Goal: Task Accomplishment & Management: Manage account settings

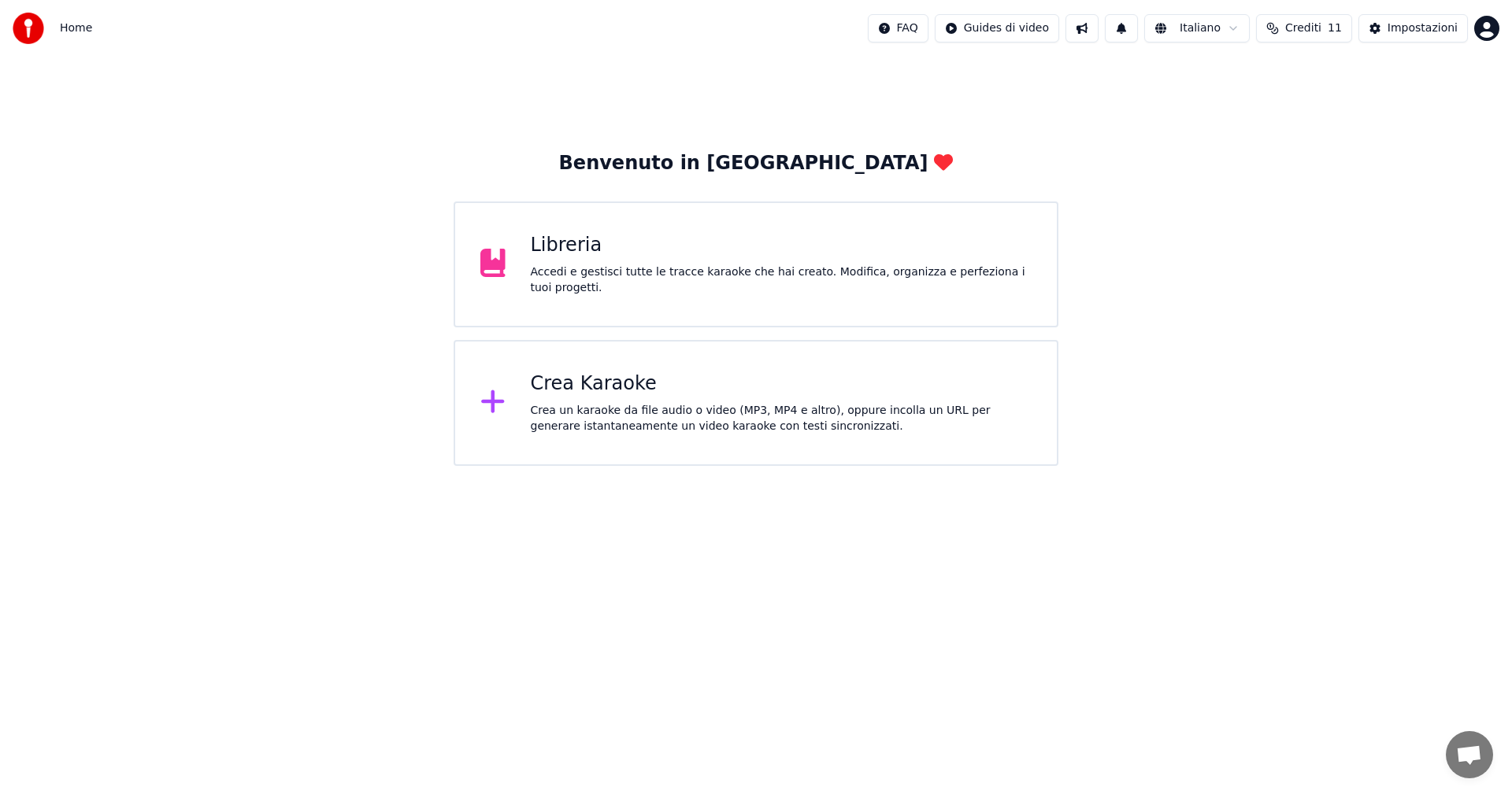
click at [1322, 30] on span "Crediti" at bounding box center [1303, 29] width 36 height 16
click at [1322, 152] on button "Aggiorna" at bounding box center [1311, 146] width 89 height 29
click at [1302, 144] on button "Aggiorna" at bounding box center [1311, 146] width 89 height 29
click at [1302, 144] on div "Aggiorna" at bounding box center [1311, 146] width 108 height 29
click at [1293, 27] on button "Crediti 11" at bounding box center [1304, 28] width 96 height 29
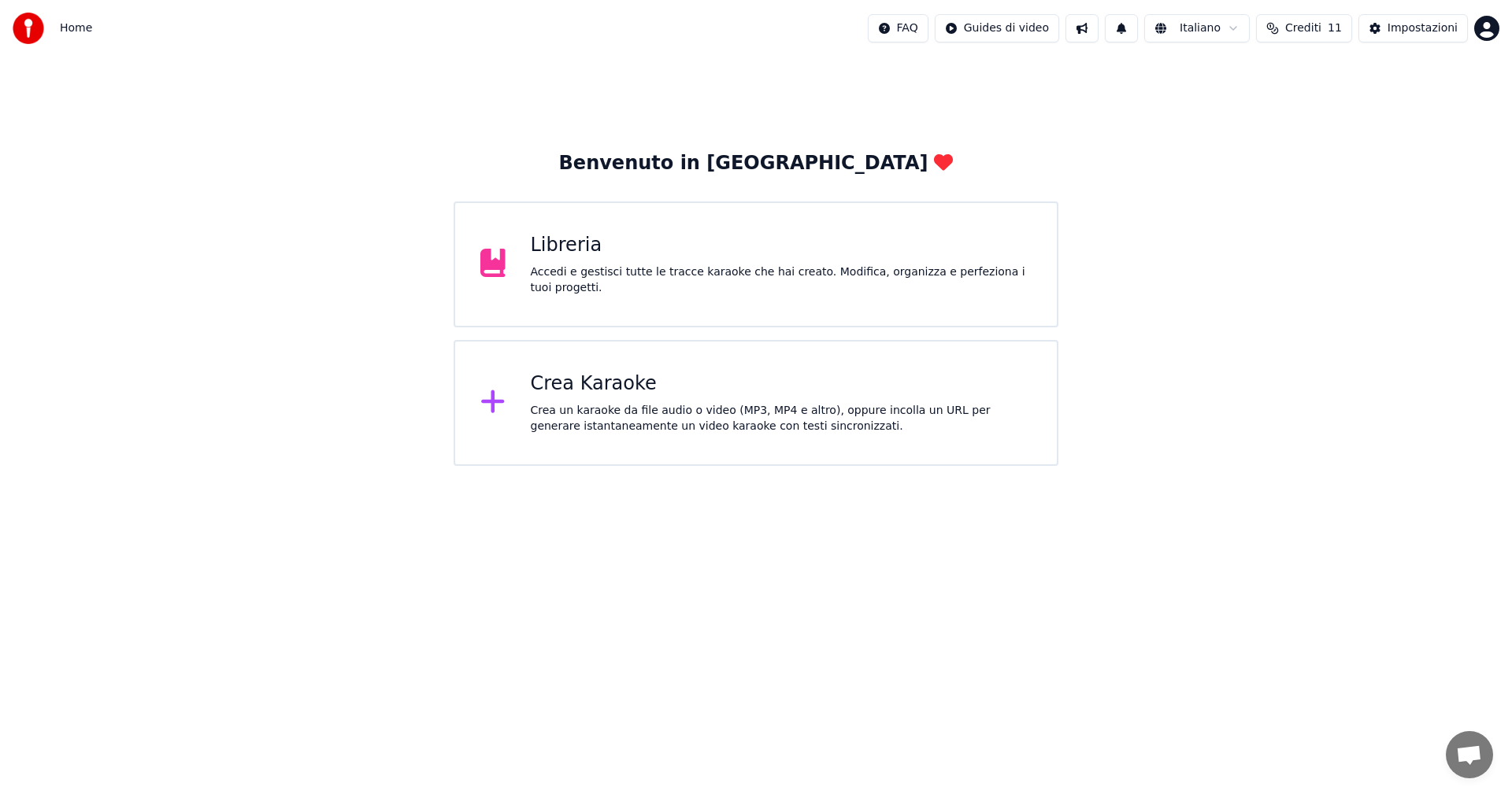
click at [1293, 27] on button "Crediti 11" at bounding box center [1304, 28] width 96 height 29
click at [1484, 32] on html "Home FAQ Guides di video Italiano Crediti 11 Impostazioni Benvenuto in Youka Li…" at bounding box center [756, 233] width 1512 height 466
click at [1279, 176] on html "Home FAQ Guides di video Italiano Crediti 11 Impostazioni Benvenuto in Youka Li…" at bounding box center [756, 233] width 1512 height 466
click at [1309, 28] on span "Crediti" at bounding box center [1303, 29] width 36 height 16
click at [1224, 77] on th "Carica crediti" at bounding box center [1222, 75] width 86 height 31
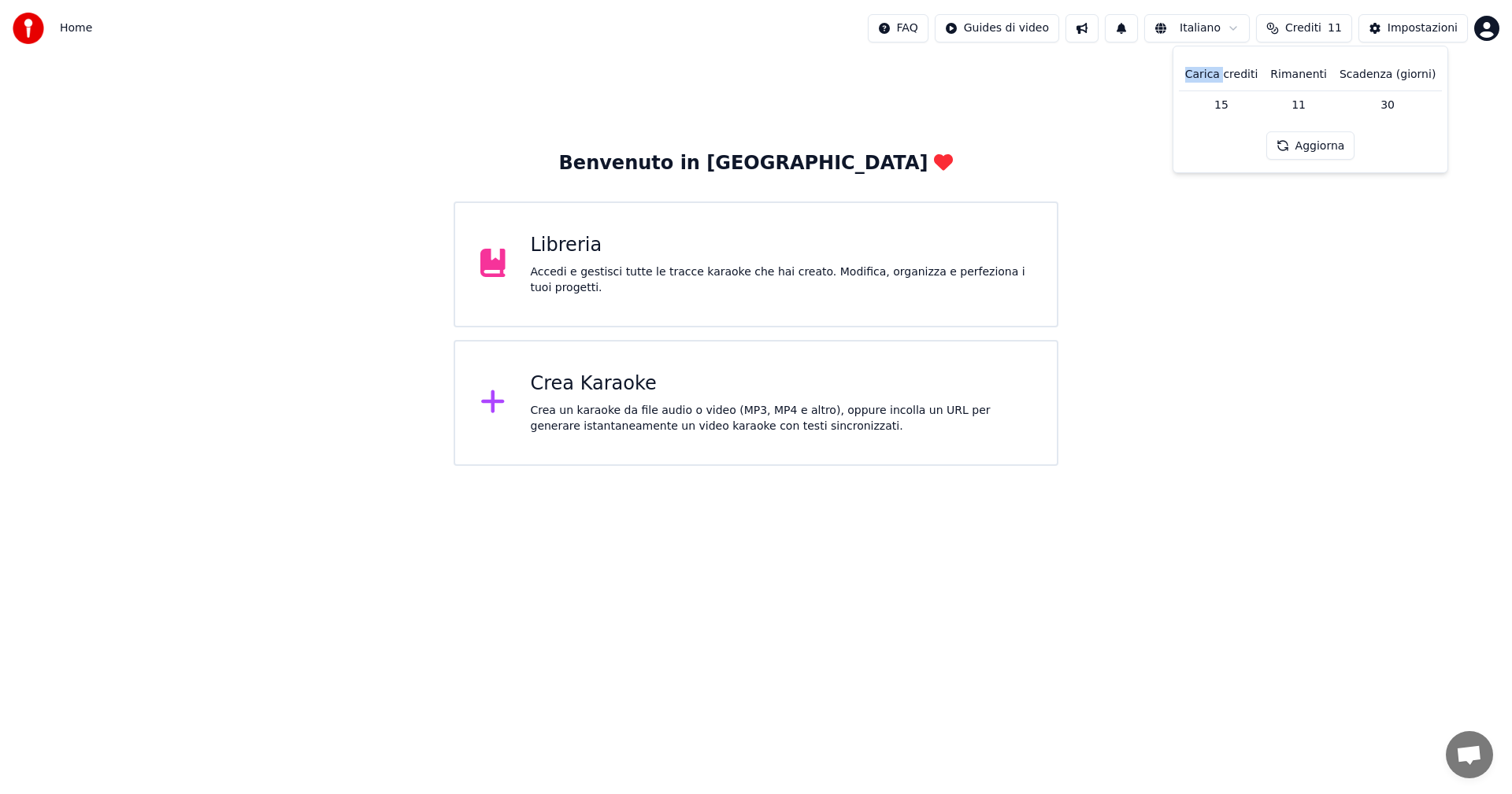
click at [1224, 77] on th "Carica crediti" at bounding box center [1222, 75] width 86 height 31
click at [1258, 454] on div "Benvenuto in Youka Libreria Accedi e gestisci tutte le tracce karaoke che hai c…" at bounding box center [756, 262] width 1512 height 409
click at [1298, 29] on span "Crediti" at bounding box center [1303, 29] width 36 height 16
click at [1480, 34] on html "Home FAQ Guides di video Italiano Crediti 11 Impostazioni Benvenuto in Youka Li…" at bounding box center [756, 233] width 1512 height 466
click at [1383, 93] on span "Fatturazione" at bounding box center [1393, 101] width 69 height 16
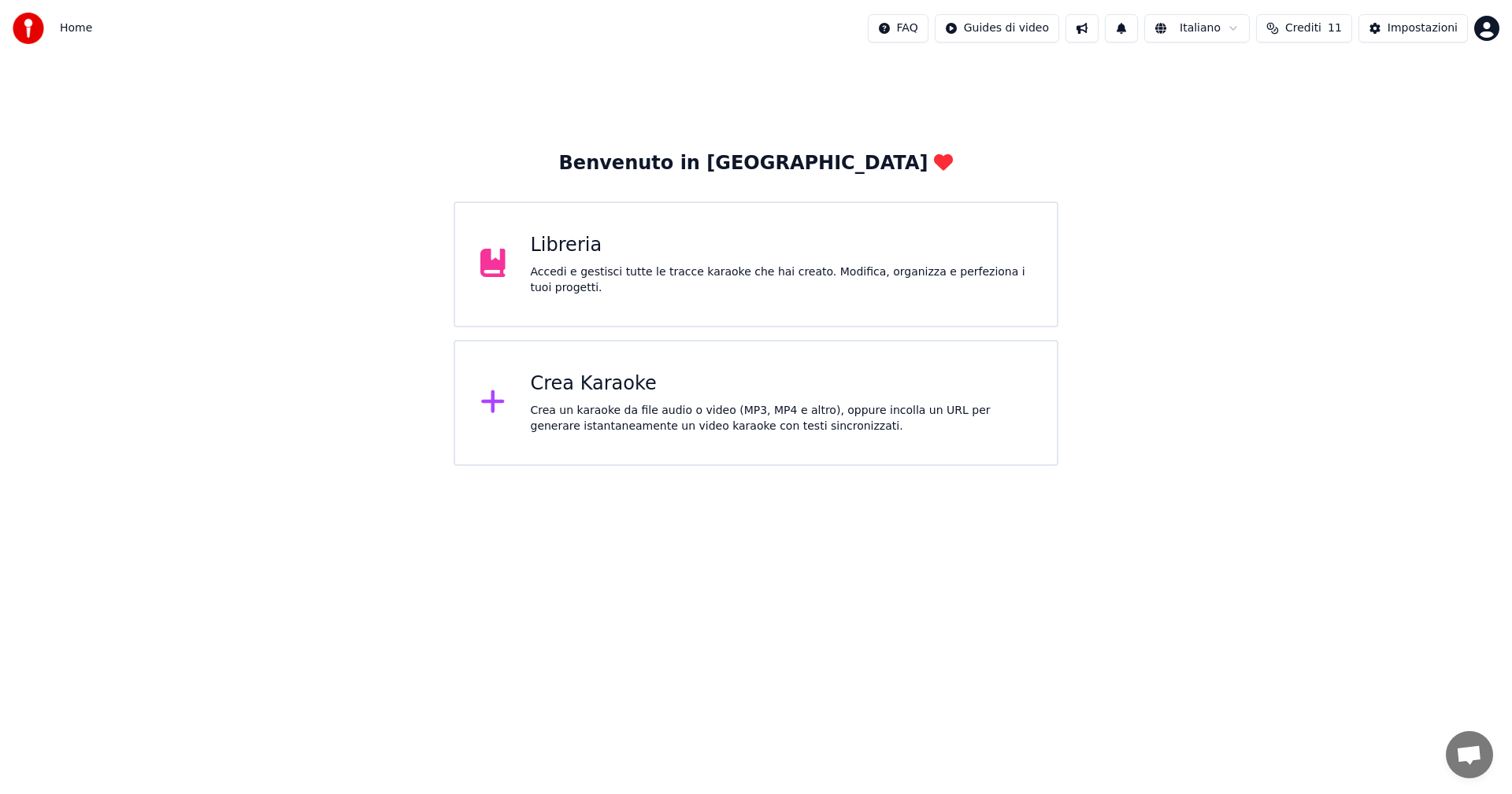
click at [1322, 31] on span "Crediti" at bounding box center [1303, 29] width 36 height 16
click at [1222, 466] on html "Home FAQ Guides di video Italiano Crediti 11 Impostazioni Benvenuto in Youka Li…" at bounding box center [756, 233] width 1512 height 466
click at [1402, 32] on div "Impostazioni" at bounding box center [1422, 29] width 70 height 16
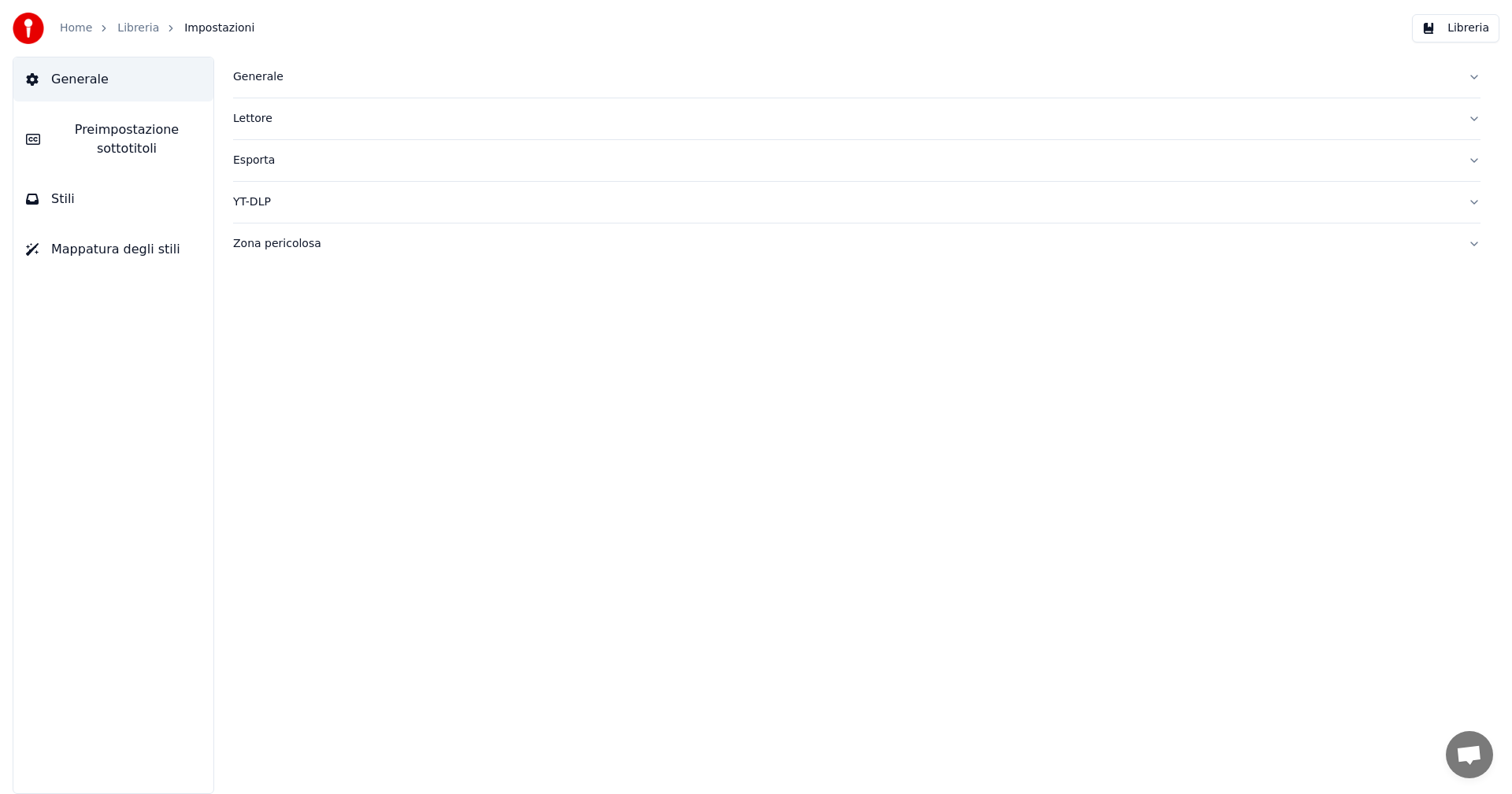
click at [45, 81] on button "Generale" at bounding box center [113, 79] width 200 height 44
click at [75, 81] on span "Generale" at bounding box center [80, 79] width 57 height 19
click at [1467, 34] on button "Libreria" at bounding box center [1456, 28] width 88 height 29
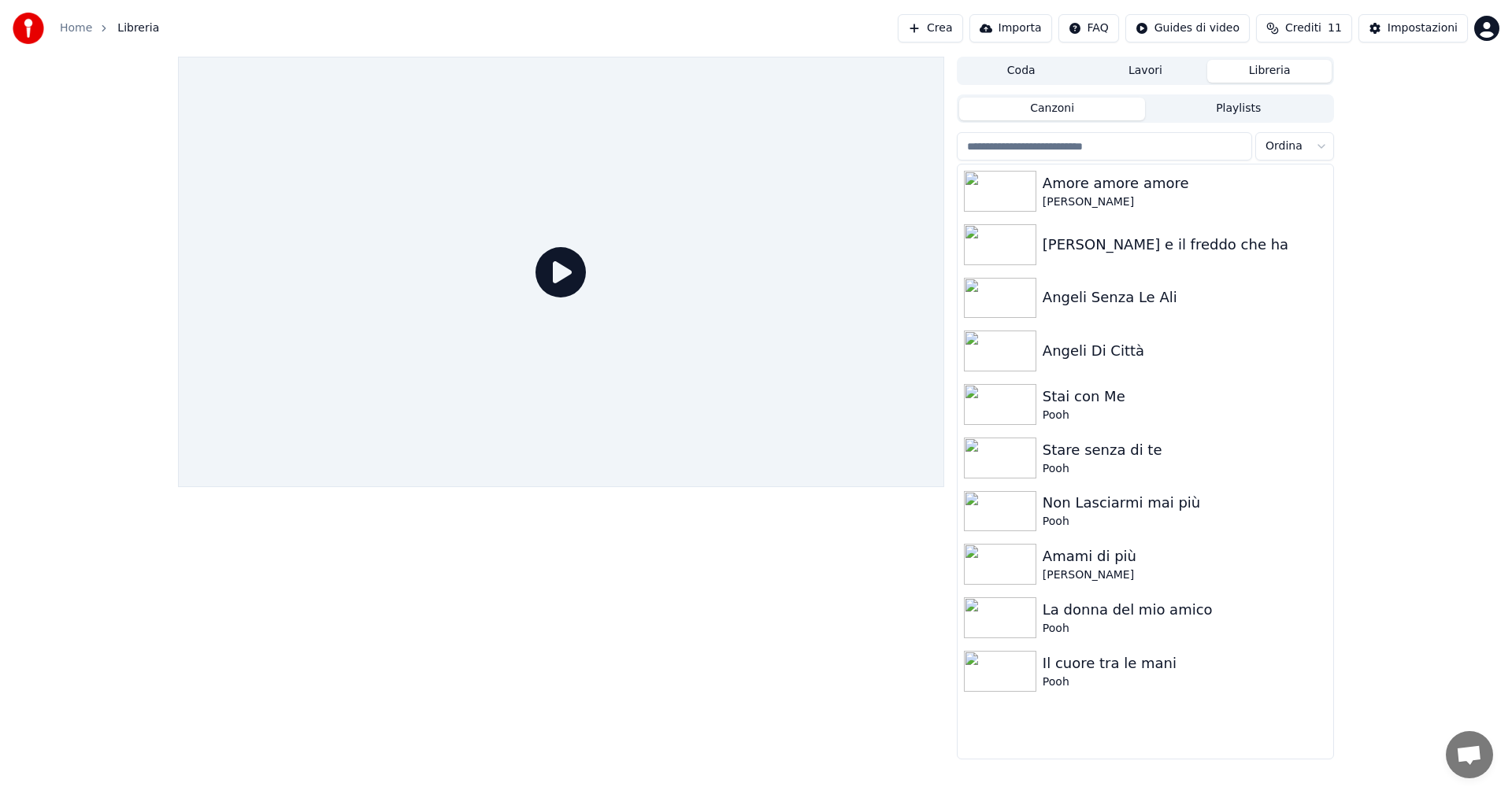
click at [1322, 30] on span "Crediti" at bounding box center [1303, 29] width 36 height 16
click at [1321, 147] on button "Aggiorna" at bounding box center [1311, 146] width 89 height 29
click at [1418, 278] on div "Coda Lavori Libreria Canzoni Playlists Ordina Amore amore amore [PERSON_NAME] e…" at bounding box center [756, 408] width 1512 height 703
click at [1488, 29] on html "Home Libreria Crea Importa FAQ Guides di video Crediti 11 Impostazioni Coda Lav…" at bounding box center [756, 397] width 1512 height 794
click at [1391, 93] on span "Fatturazione" at bounding box center [1393, 101] width 69 height 16
